Goal: Task Accomplishment & Management: Manage account settings

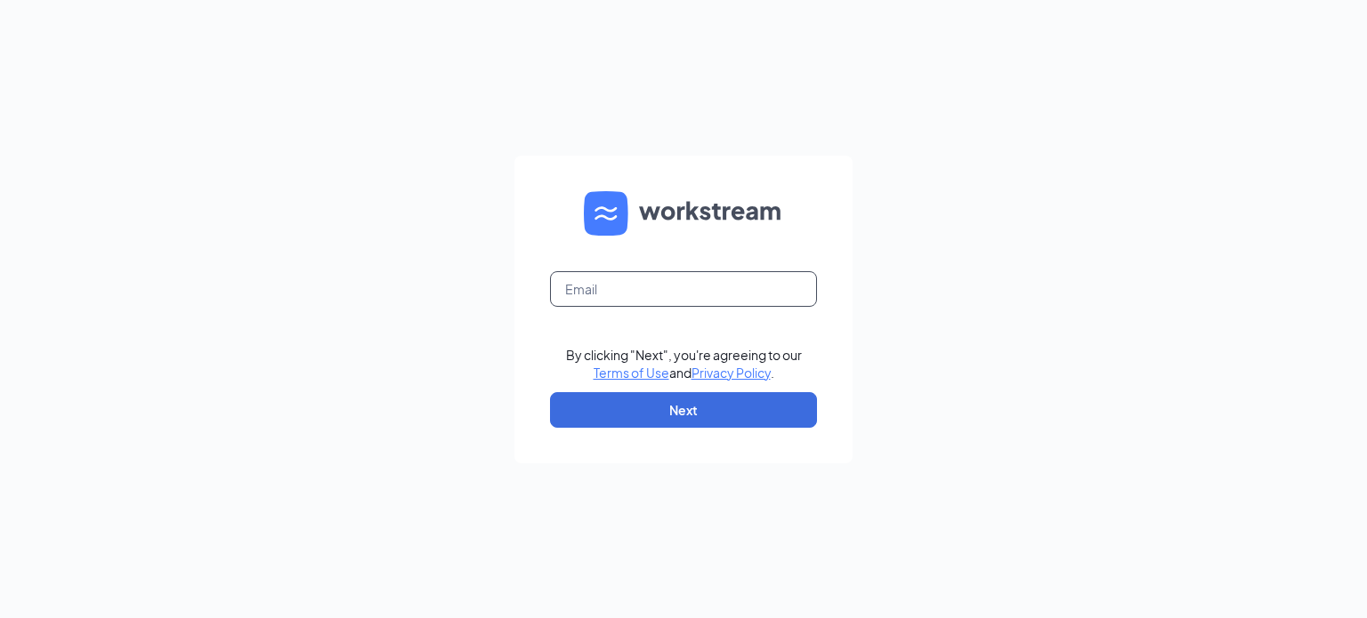
click at [625, 281] on input "text" at bounding box center [683, 289] width 267 height 36
type input "stepharee@comcast.net"
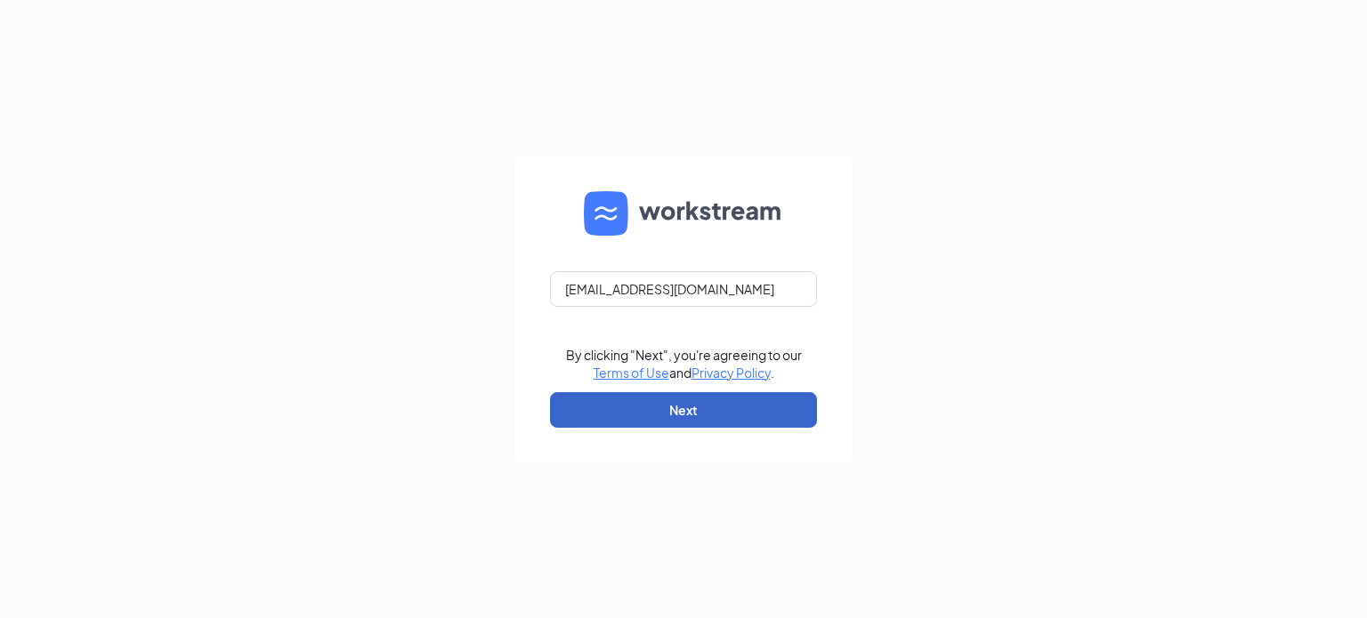
click at [684, 415] on button "Next" at bounding box center [683, 410] width 267 height 36
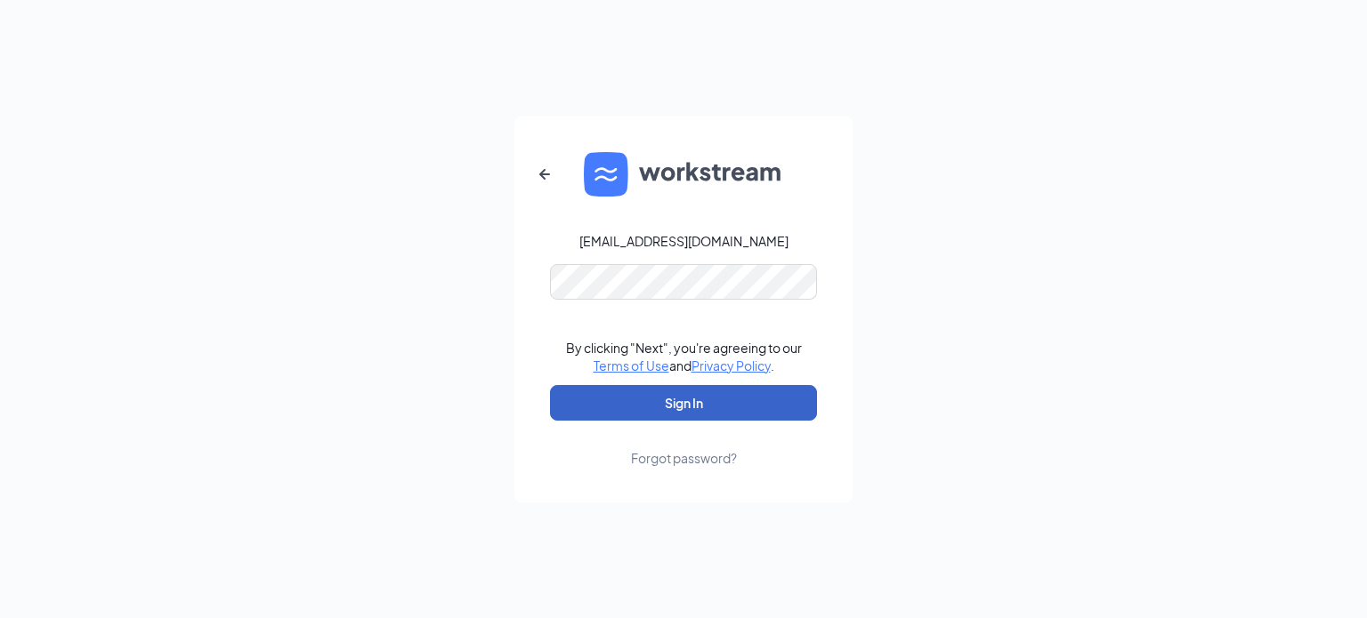
click at [705, 401] on button "Sign In" at bounding box center [683, 403] width 267 height 36
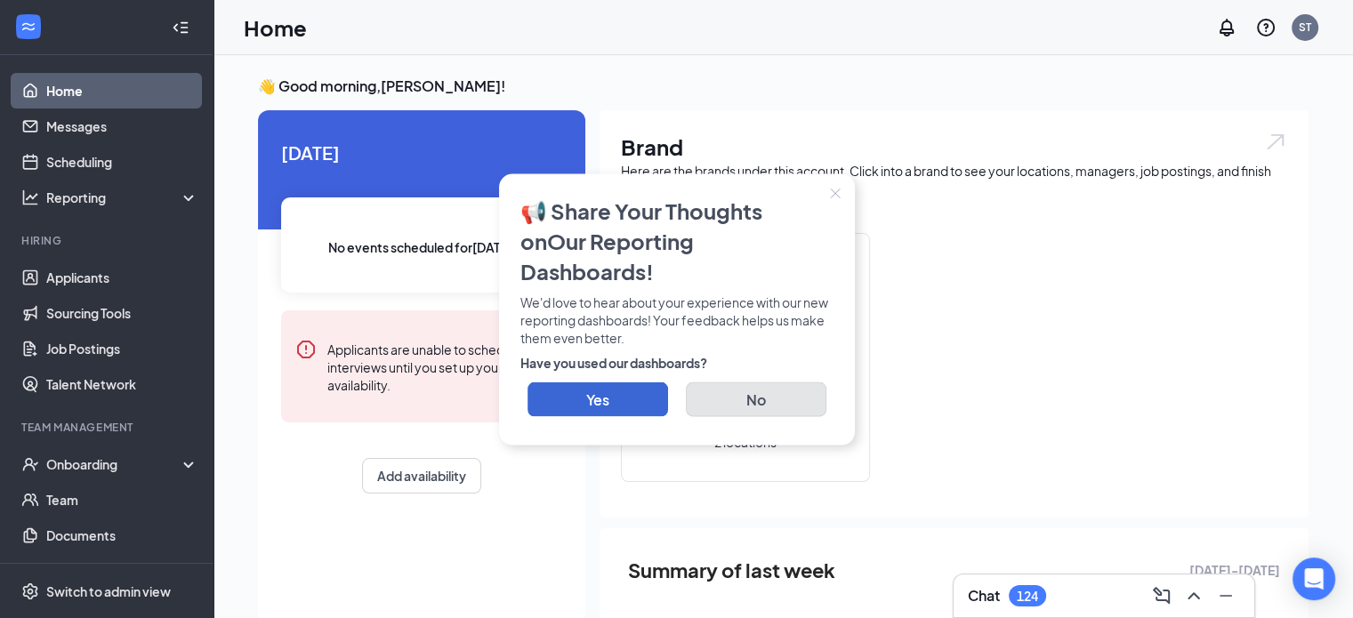
click at [761, 393] on button "No" at bounding box center [756, 399] width 141 height 35
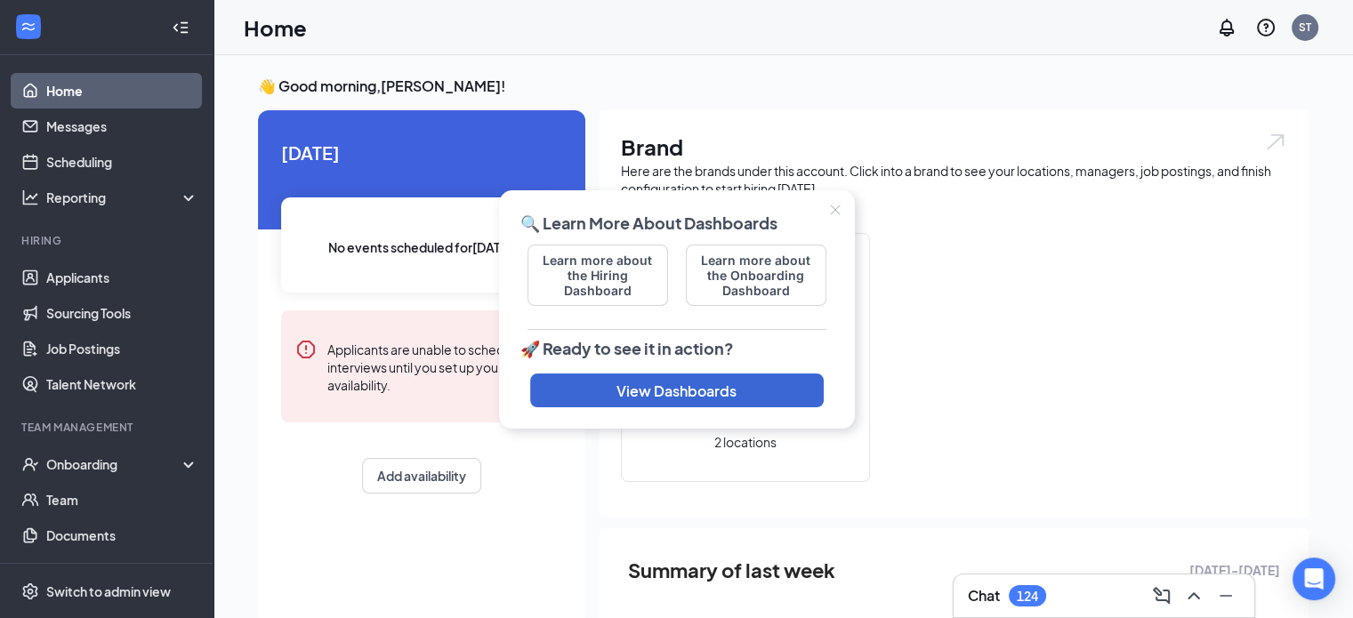
click at [835, 209] on icon "Close" at bounding box center [835, 210] width 11 height 11
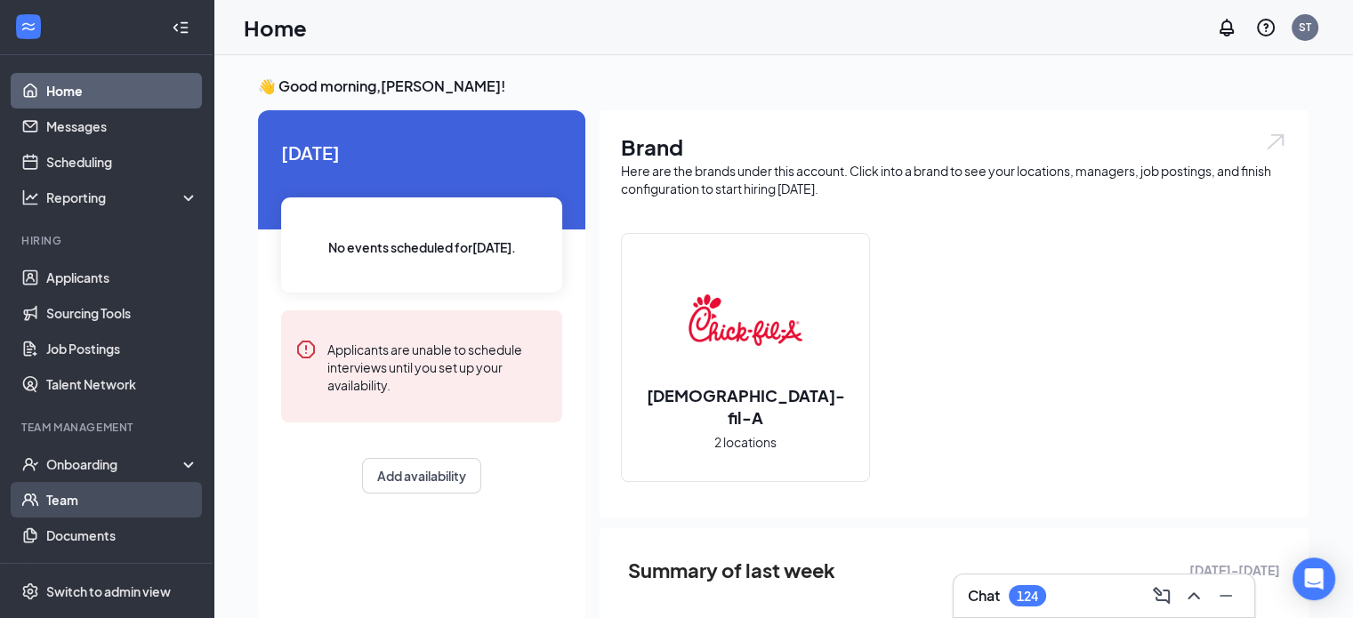
click at [69, 500] on link "Team" at bounding box center [122, 500] width 152 height 36
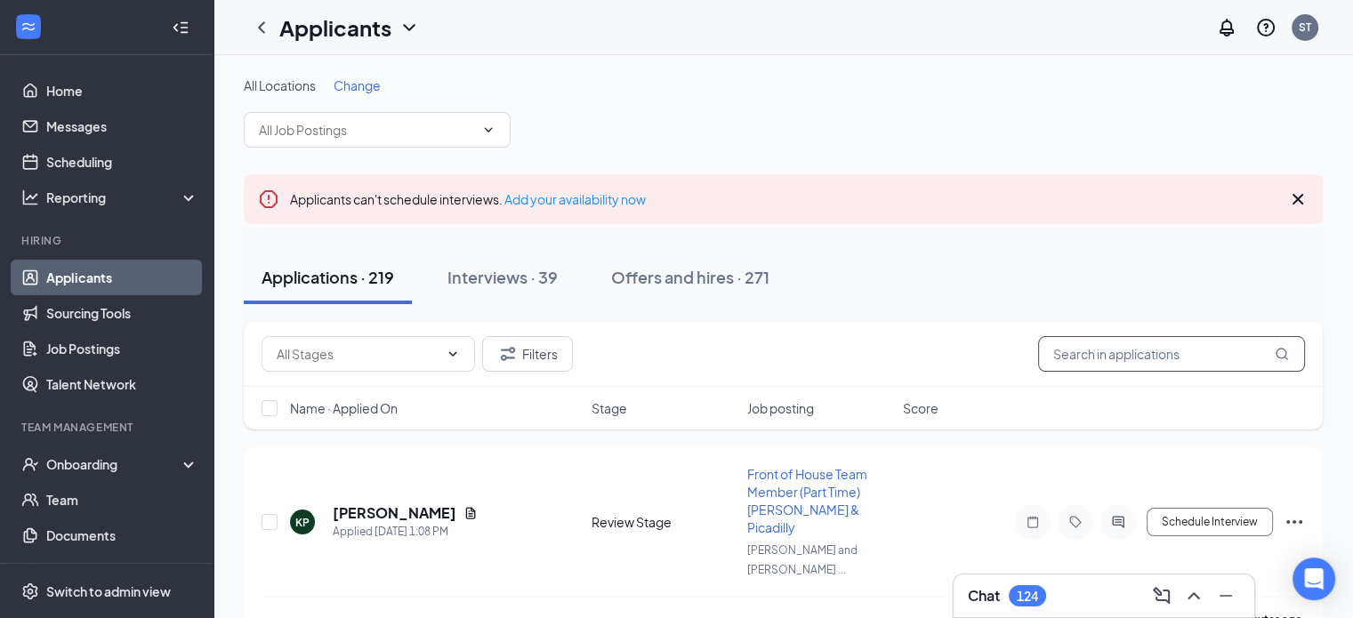
click at [1100, 359] on input "text" at bounding box center [1171, 354] width 267 height 36
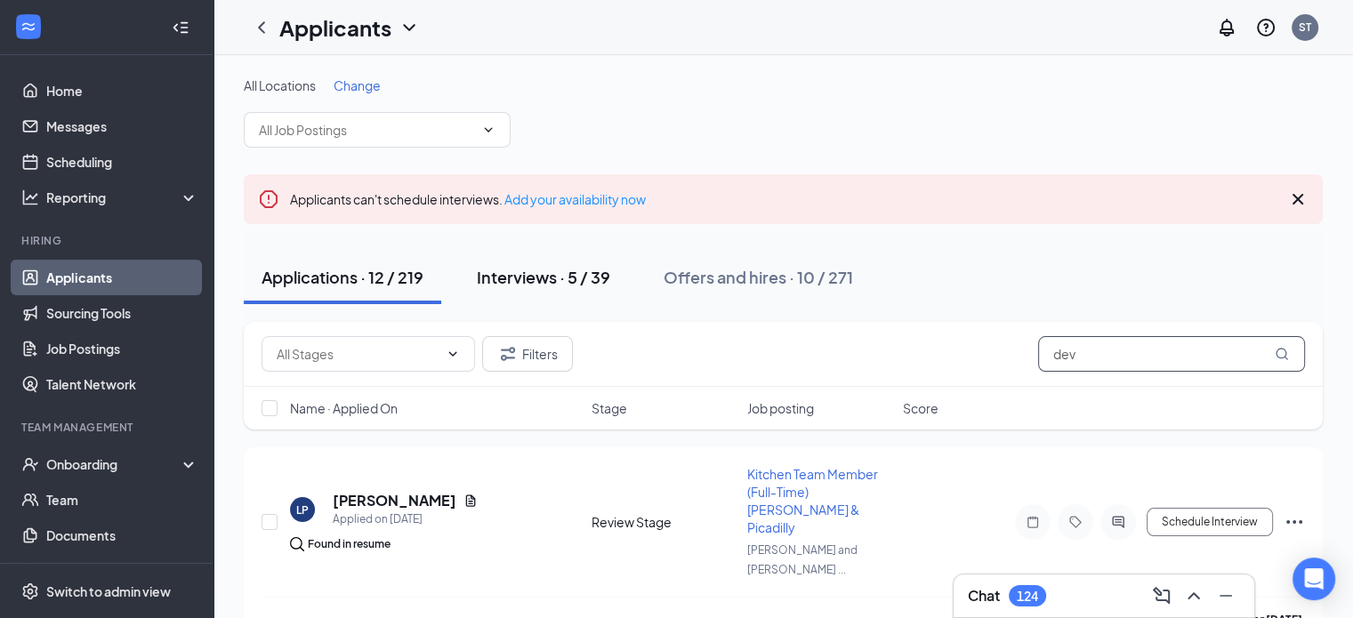
type input "dev"
click at [537, 264] on button "Interviews · 5 / 39" at bounding box center [543, 277] width 169 height 53
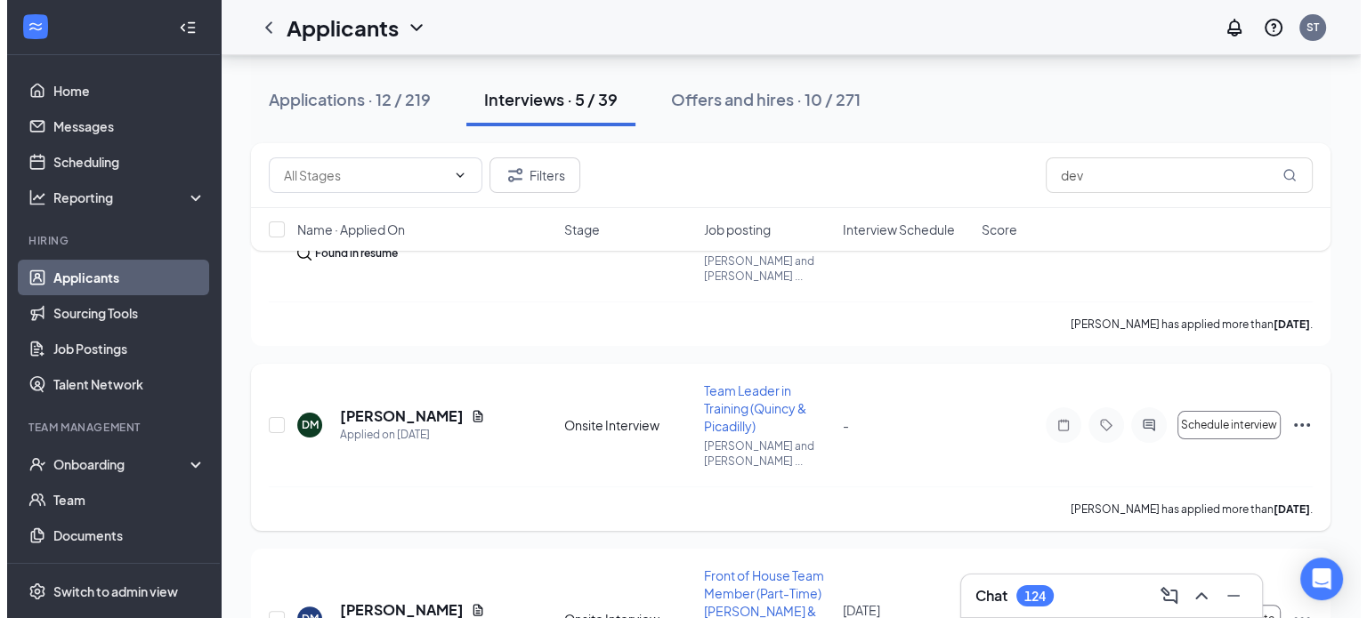
scroll to position [267, 0]
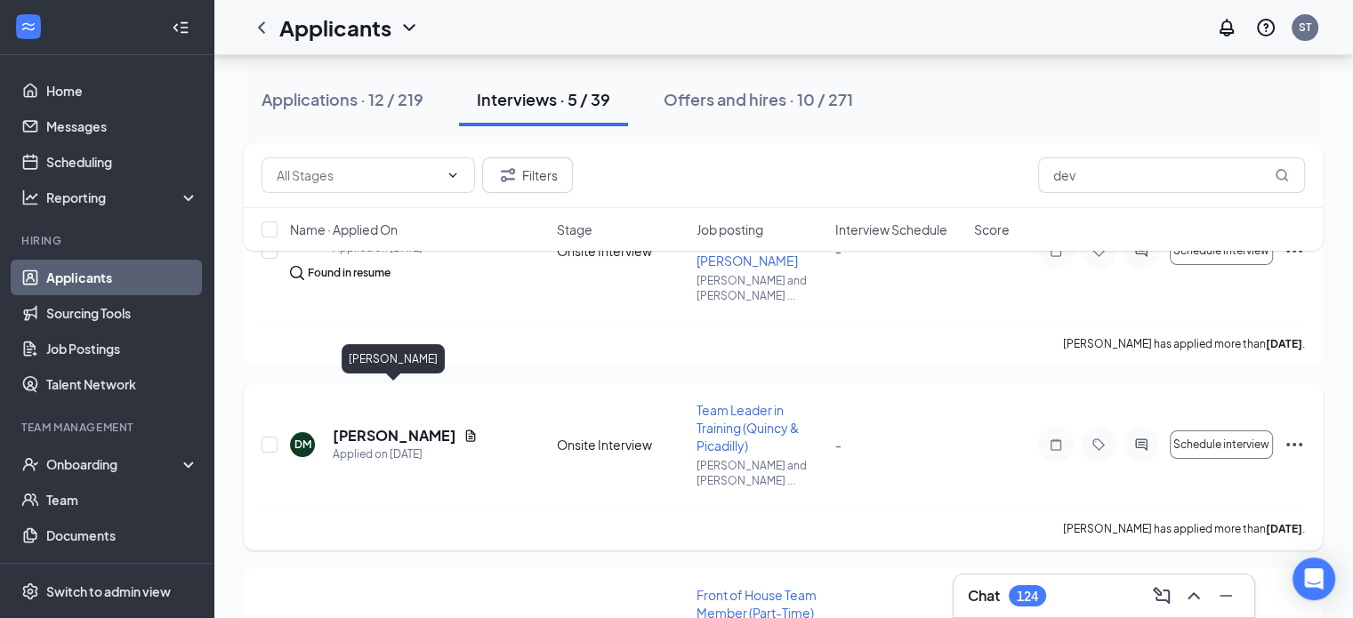
click at [391, 426] on h5 "[PERSON_NAME]" at bounding box center [395, 436] width 124 height 20
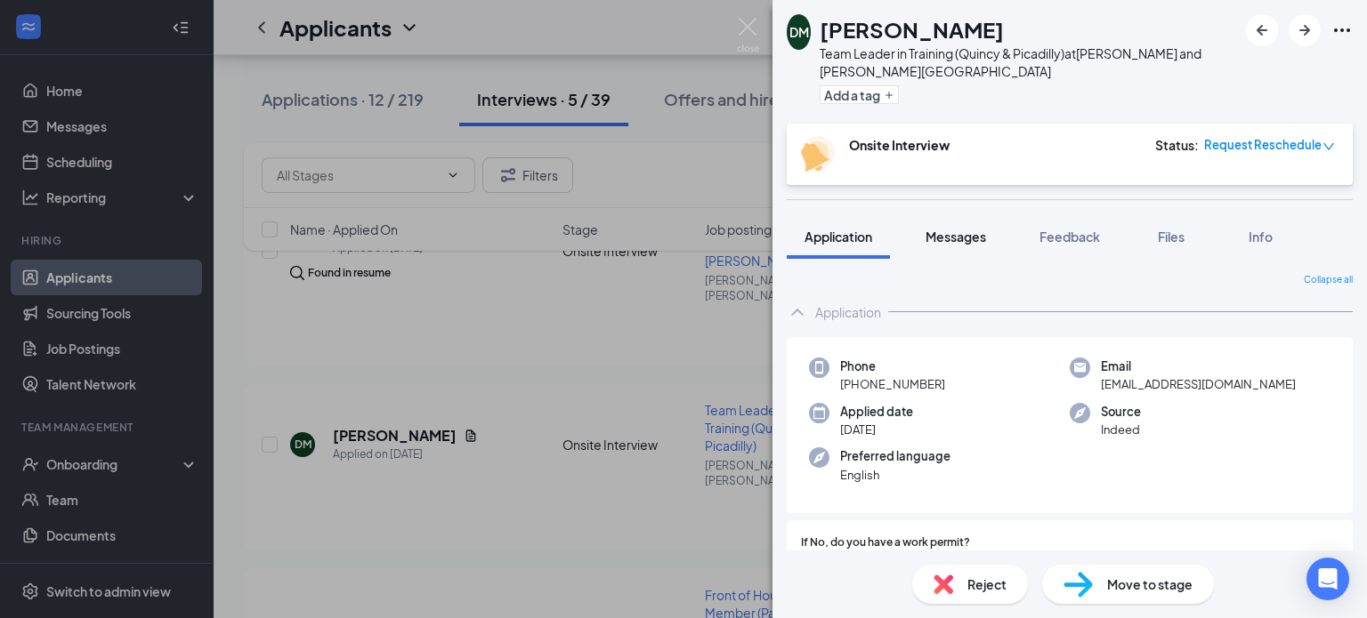
click at [963, 244] on span "Messages" at bounding box center [955, 237] width 60 height 16
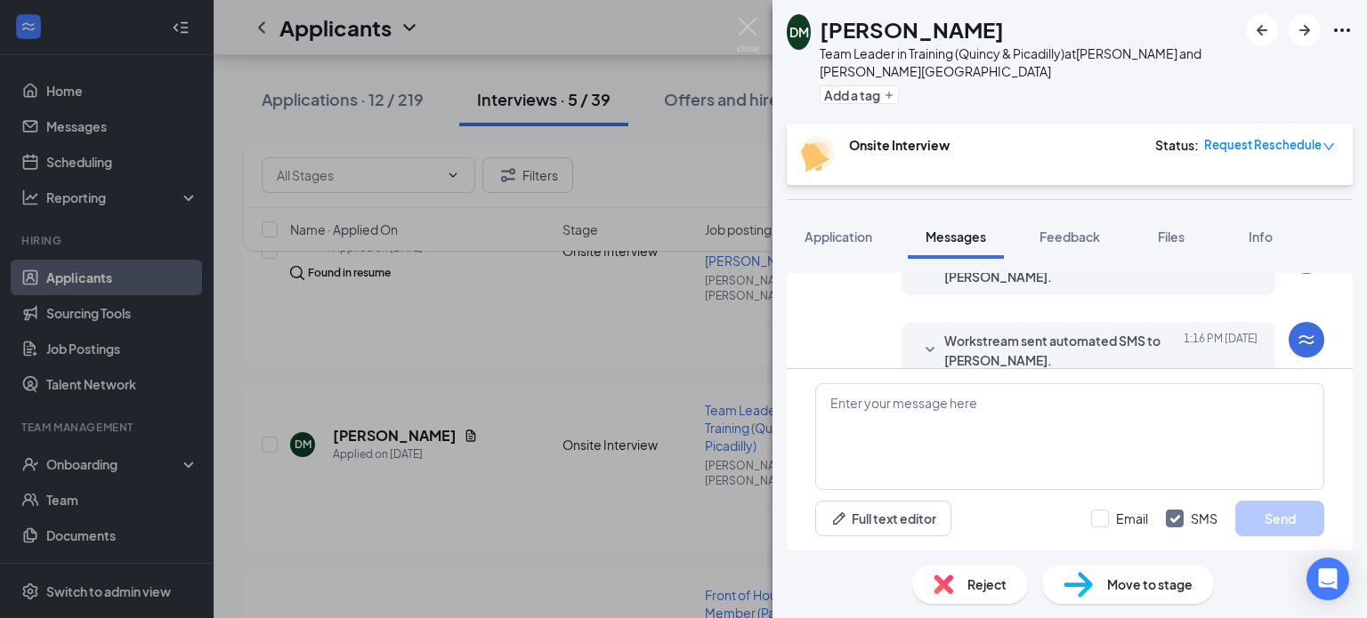
scroll to position [733, 0]
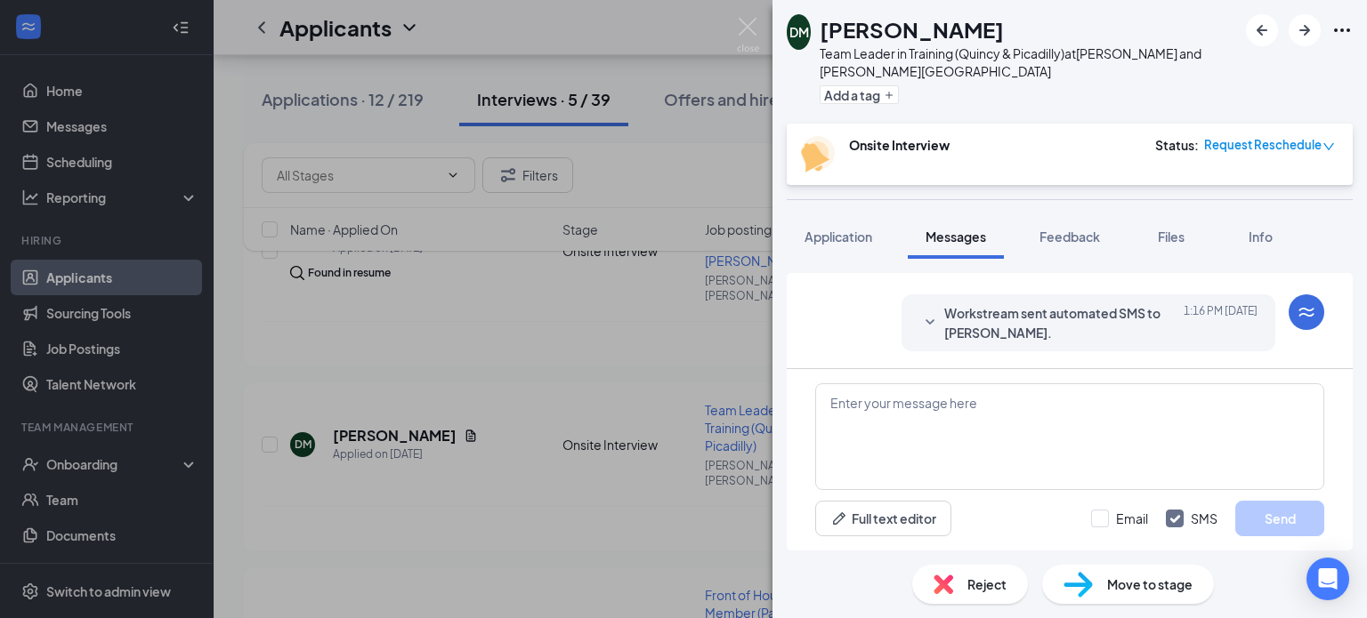
click at [1015, 319] on span "Workstream sent automated SMS to [PERSON_NAME]." at bounding box center [1060, 322] width 233 height 39
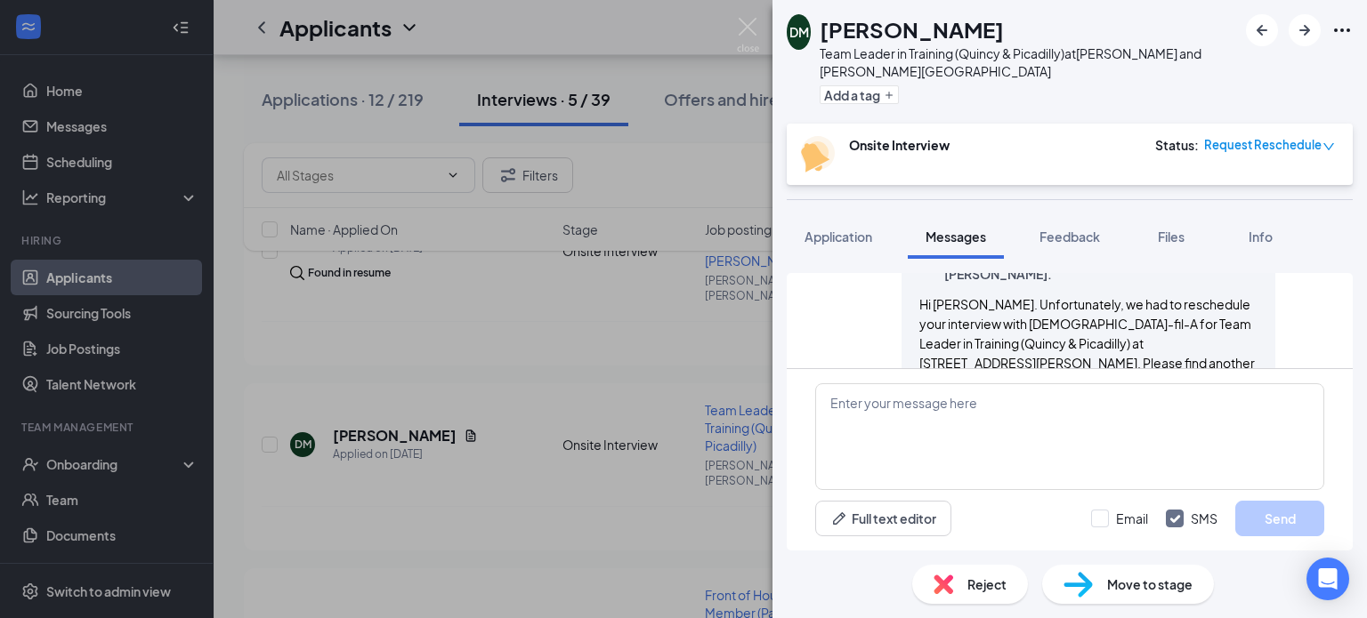
scroll to position [881, 0]
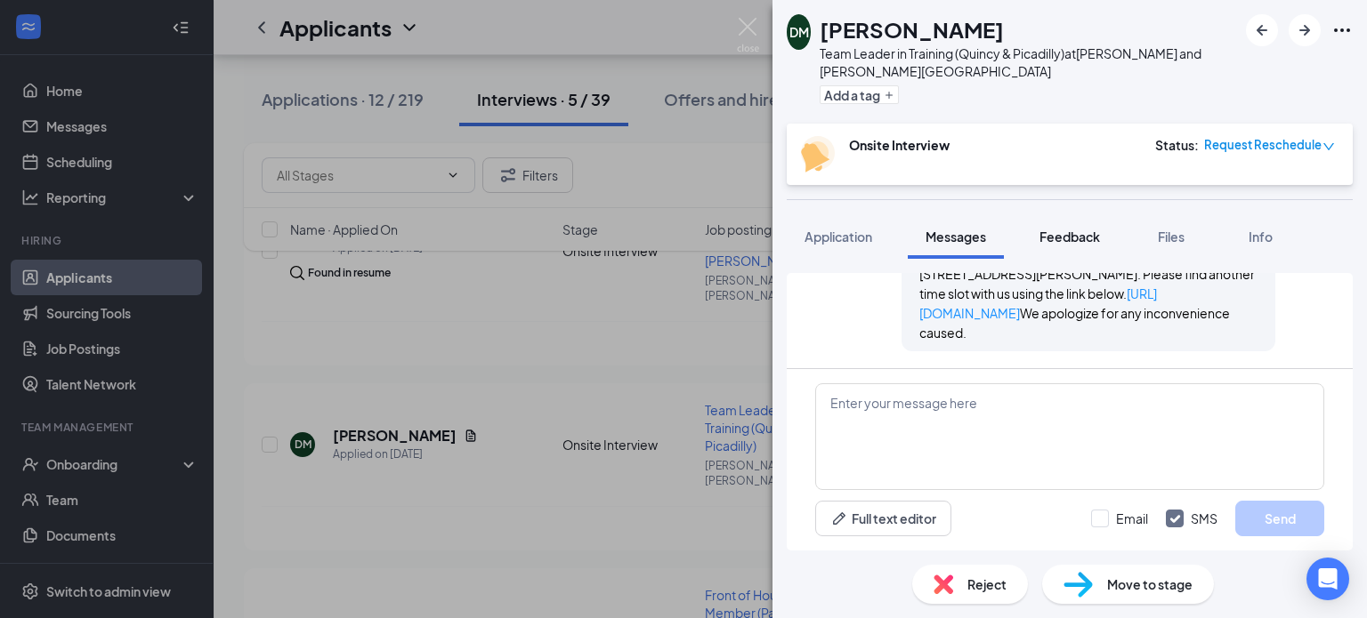
click at [1071, 234] on span "Feedback" at bounding box center [1069, 237] width 60 height 16
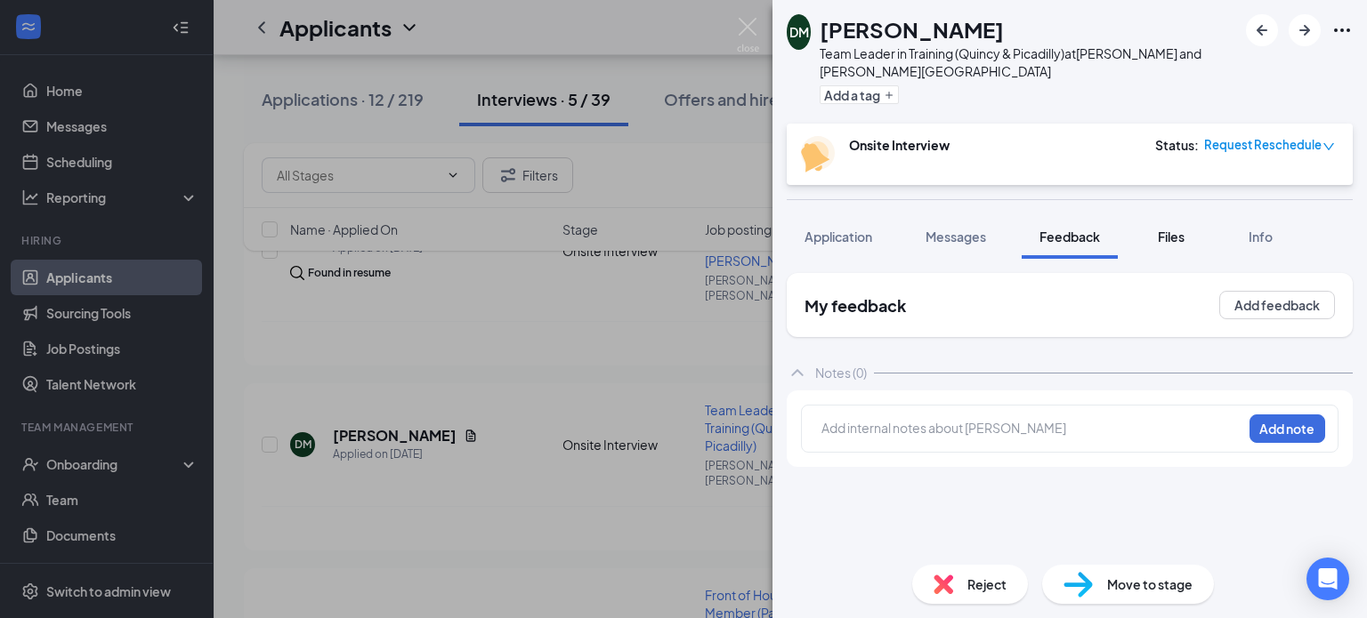
click at [1169, 240] on span "Files" at bounding box center [1170, 237] width 27 height 16
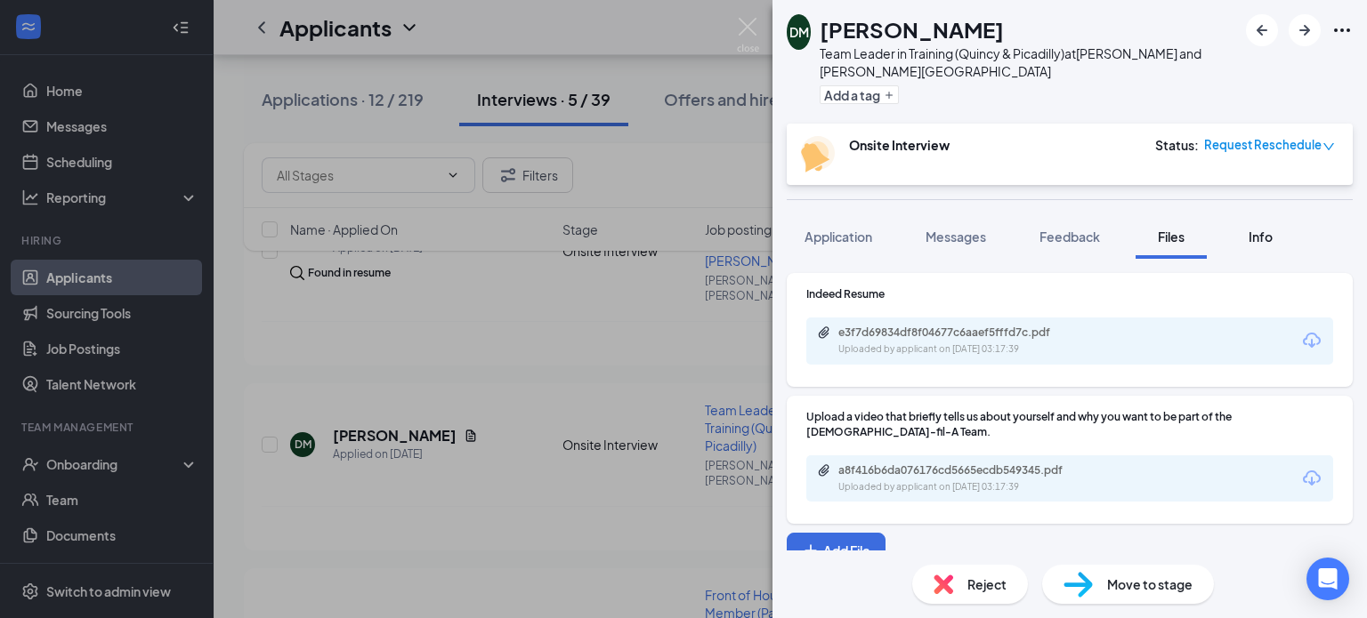
click at [1255, 233] on span "Info" at bounding box center [1260, 237] width 24 height 16
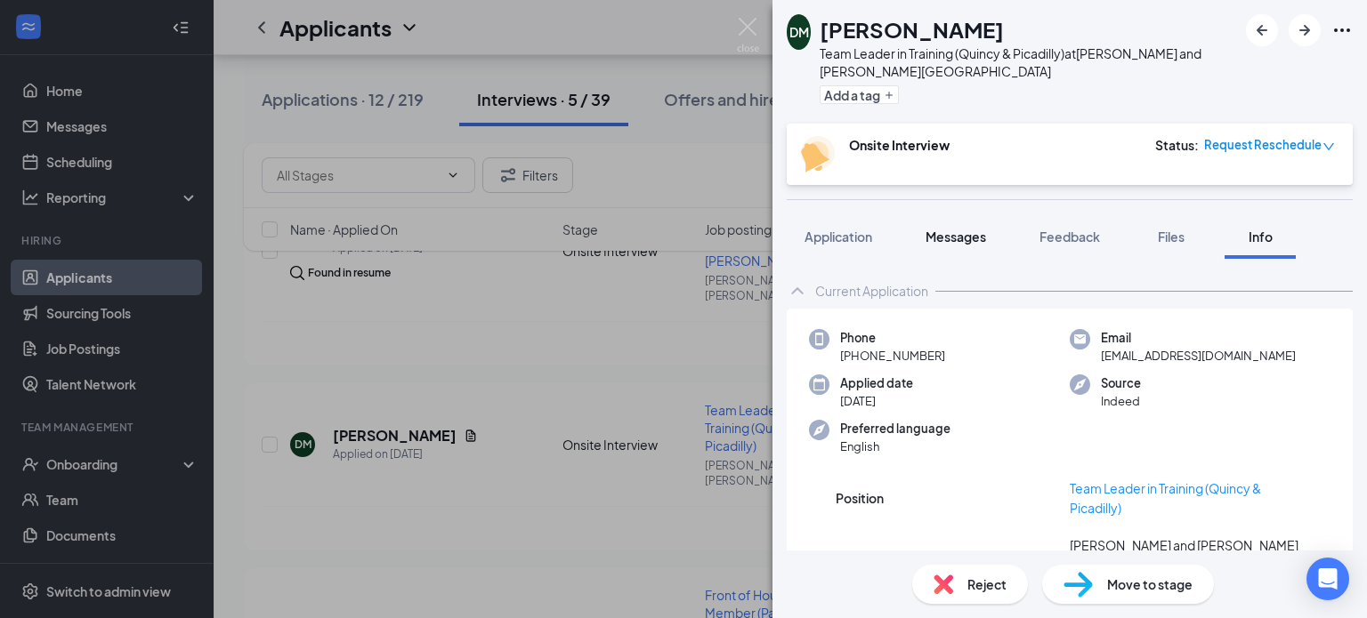
click at [955, 234] on span "Messages" at bounding box center [955, 237] width 60 height 16
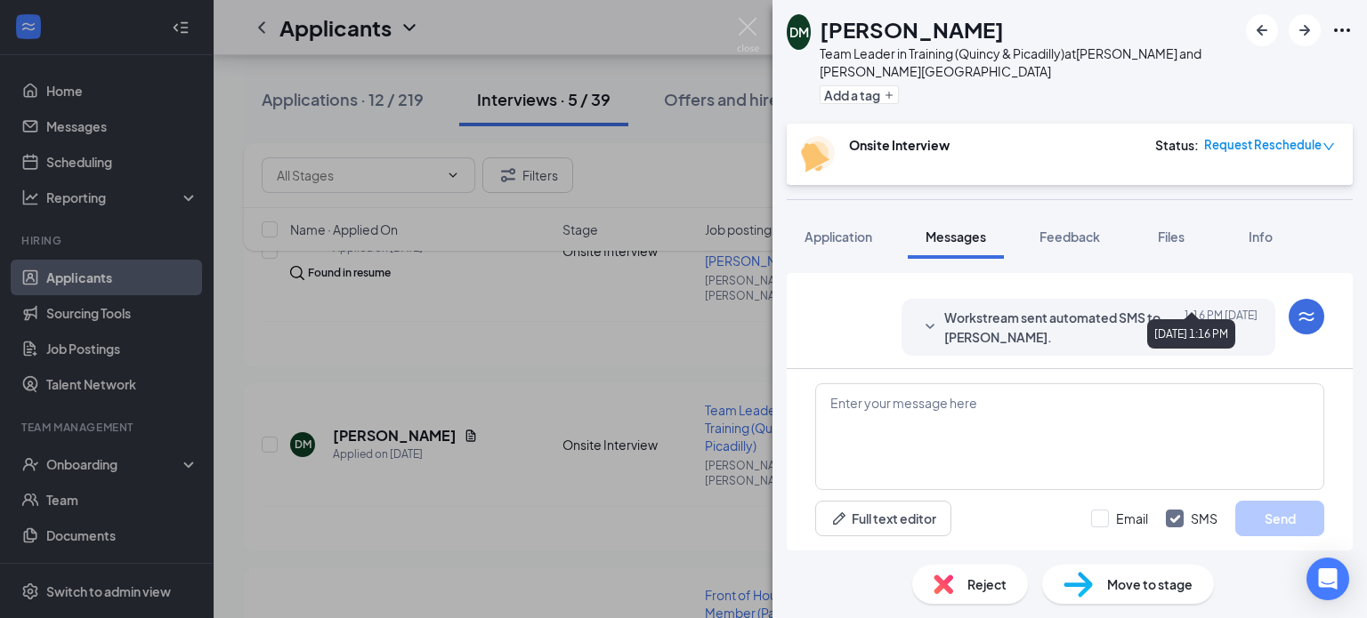
scroll to position [733, 0]
click at [1080, 310] on span "Workstream sent automated SMS to [PERSON_NAME]." at bounding box center [1060, 322] width 233 height 39
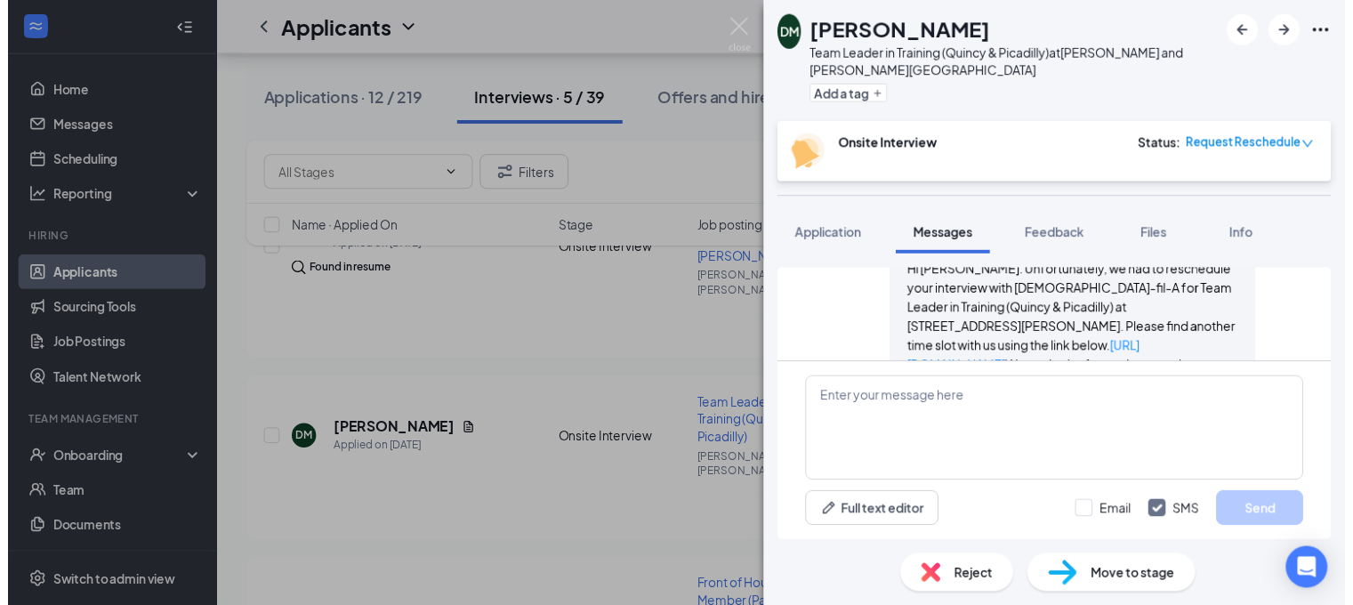
scroll to position [792, 0]
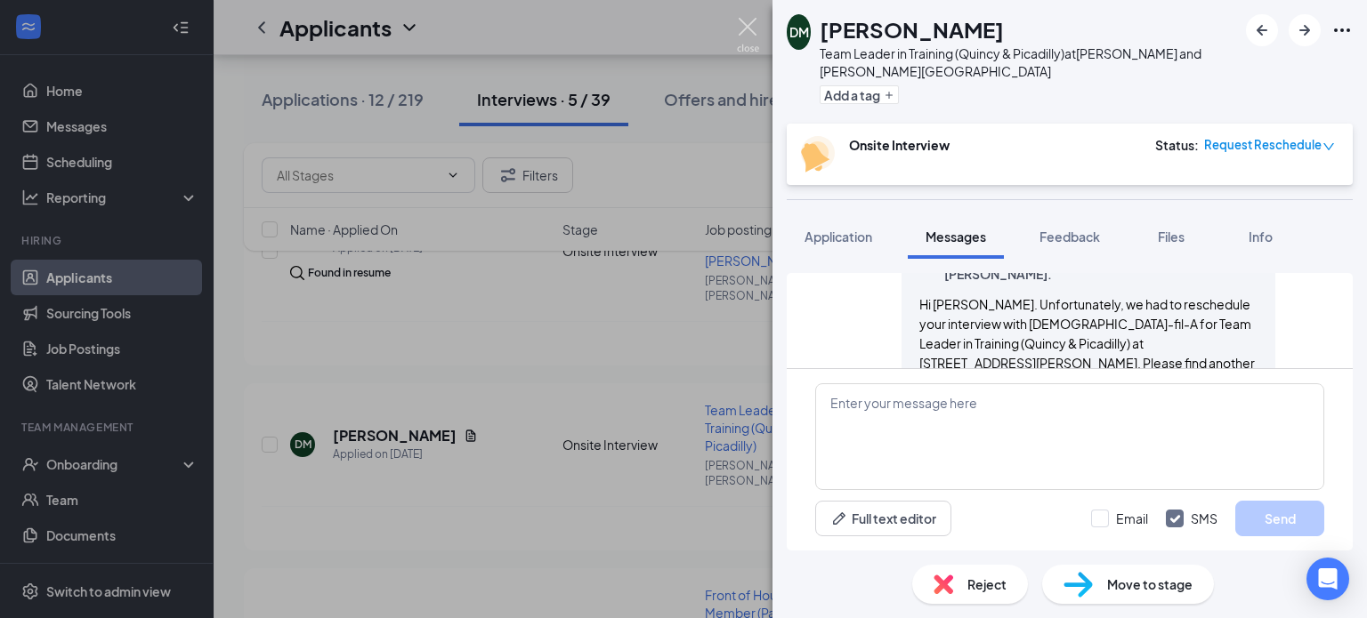
click at [744, 24] on img at bounding box center [748, 35] width 22 height 35
